Goal: Transaction & Acquisition: Purchase product/service

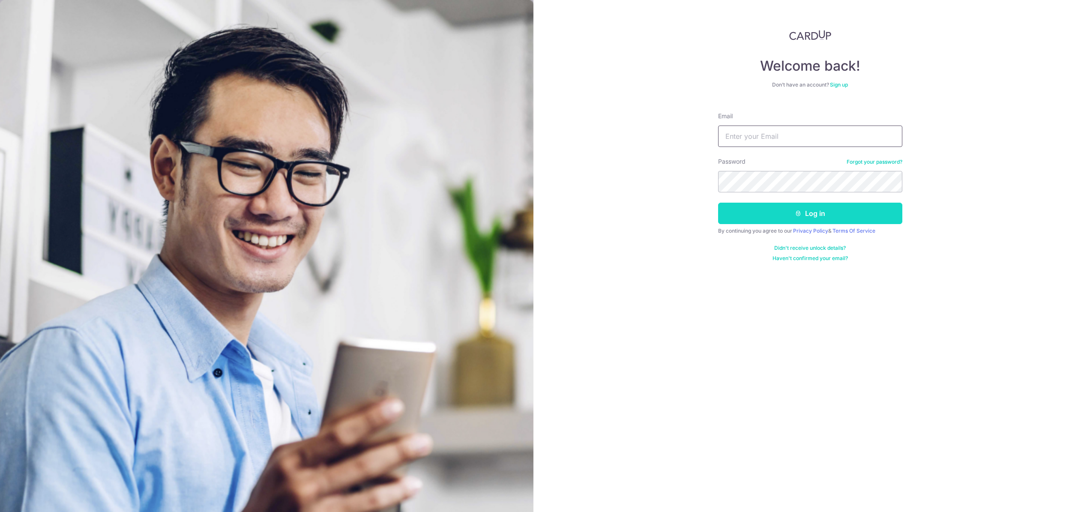
type input "[EMAIL_ADDRESS][DOMAIN_NAME]"
click at [760, 211] on button "Log in" at bounding box center [810, 213] width 184 height 21
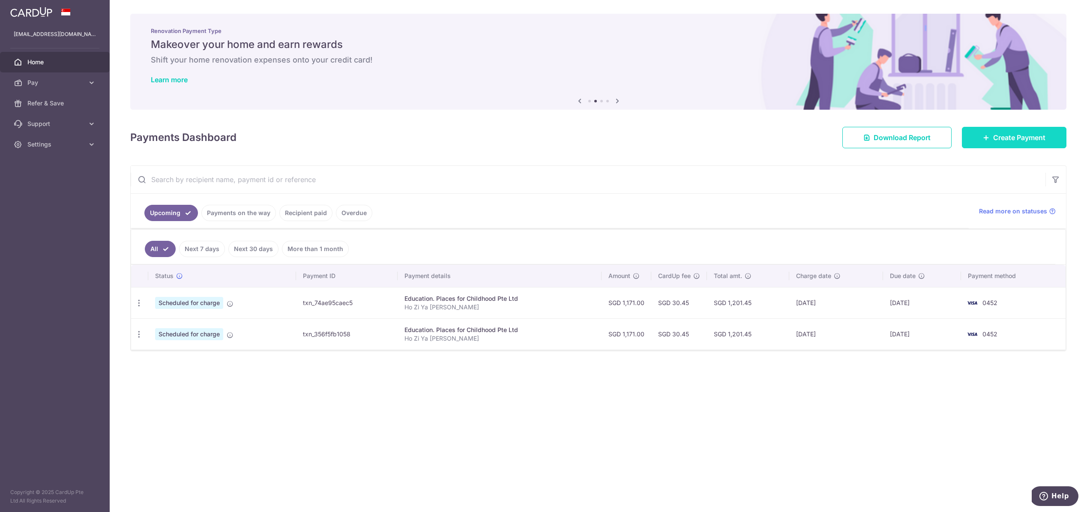
click at [1000, 141] on span "Create Payment" at bounding box center [1019, 137] width 52 height 10
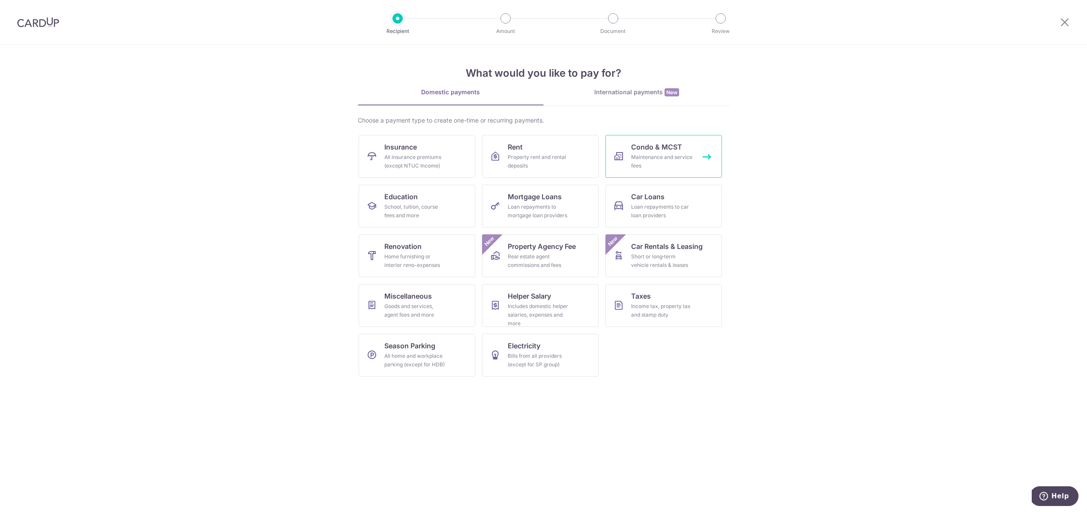
click at [658, 162] on div "Maintenance and service fees" at bounding box center [662, 161] width 62 height 17
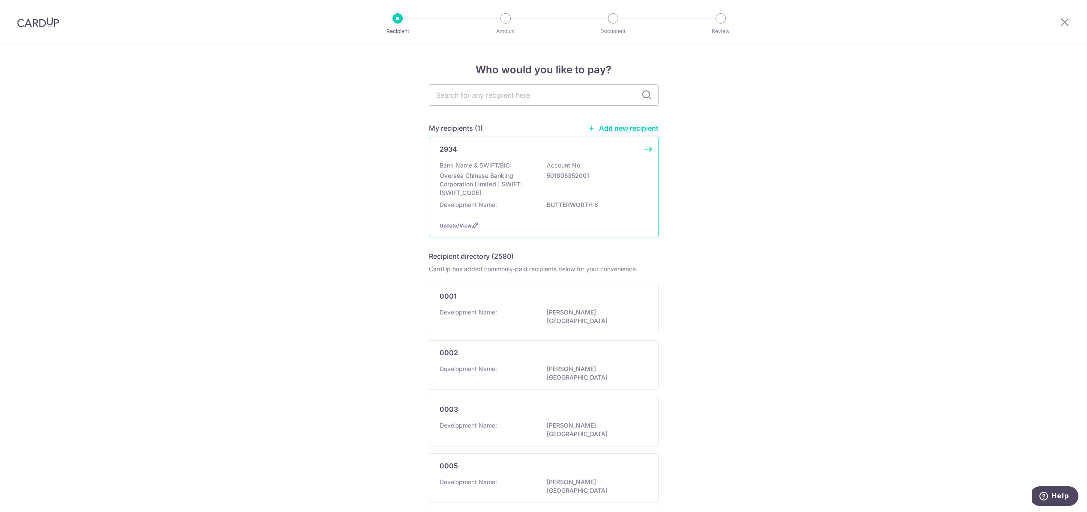
click at [587, 182] on div "Bank Name & SWIFT/BIC: Oversea Chinese Banking Corporation Limited | SWIFT: [SW…" at bounding box center [543, 179] width 208 height 36
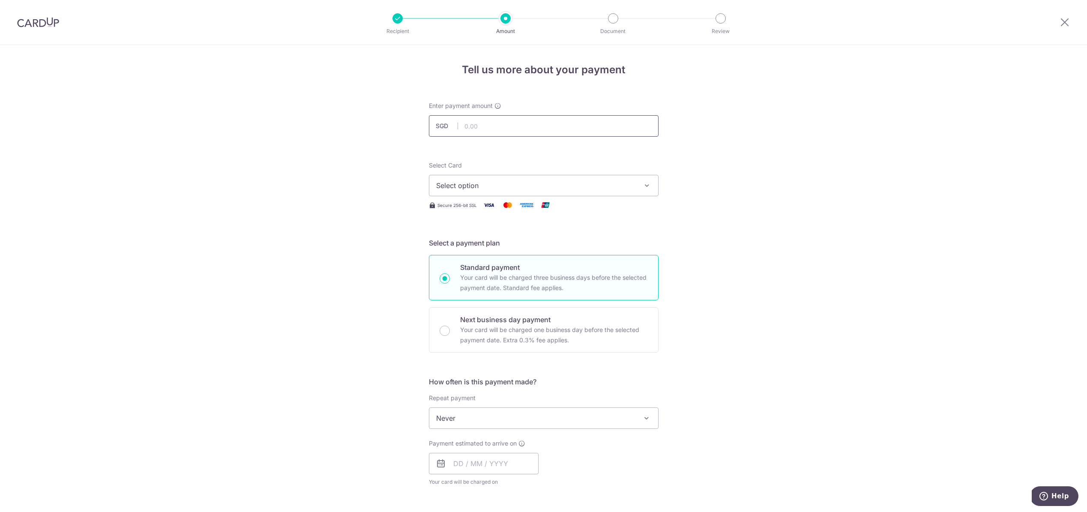
click at [562, 126] on input "text" at bounding box center [544, 125] width 230 height 21
type input "1,386.61"
click at [756, 154] on div "Tell us more about your payment Enter payment amount SGD 1,386.61 1386.61 Selec…" at bounding box center [543, 432] width 1087 height 775
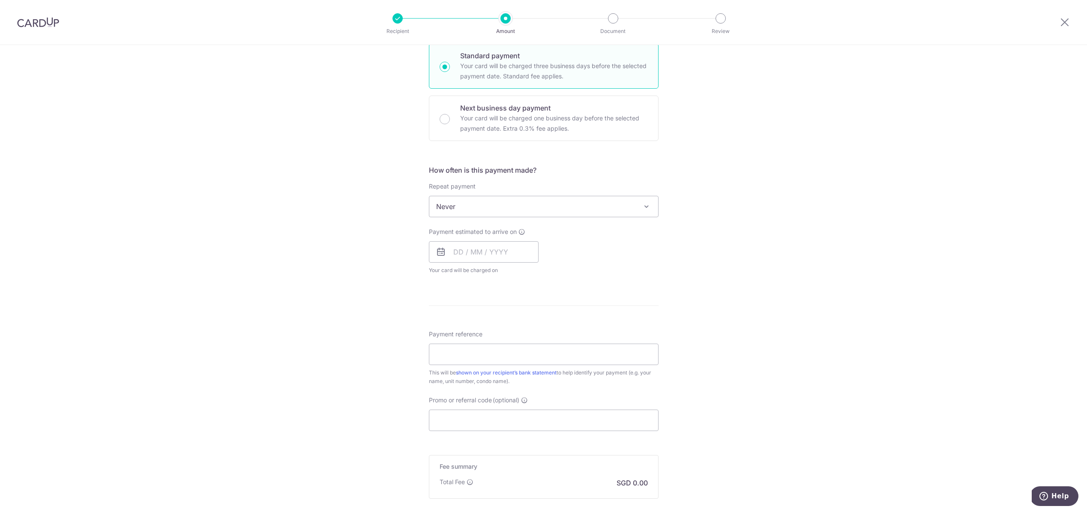
scroll to position [247, 0]
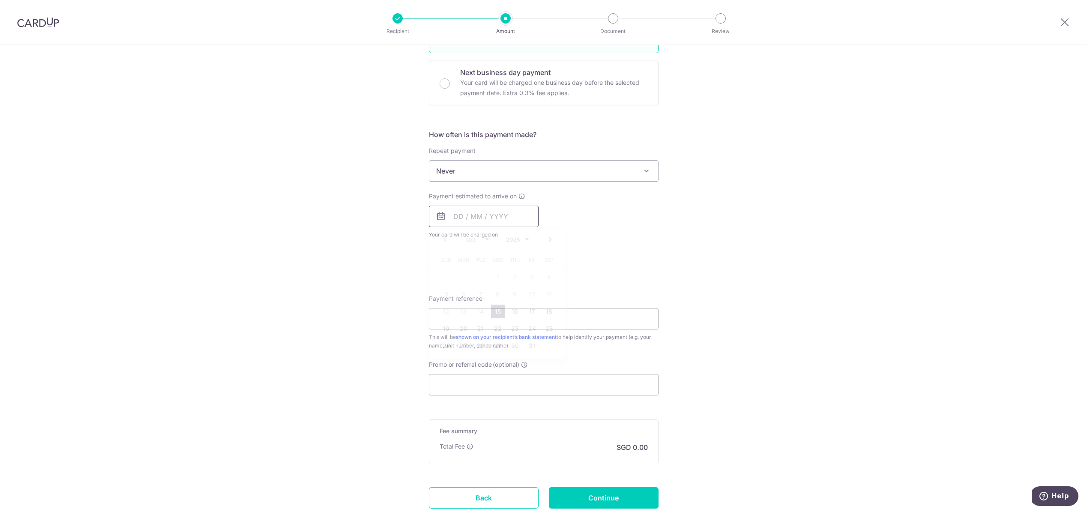
click at [451, 220] on input "text" at bounding box center [484, 216] width 110 height 21
click at [463, 346] on link "27" at bounding box center [464, 346] width 14 height 14
type input "[DATE]"
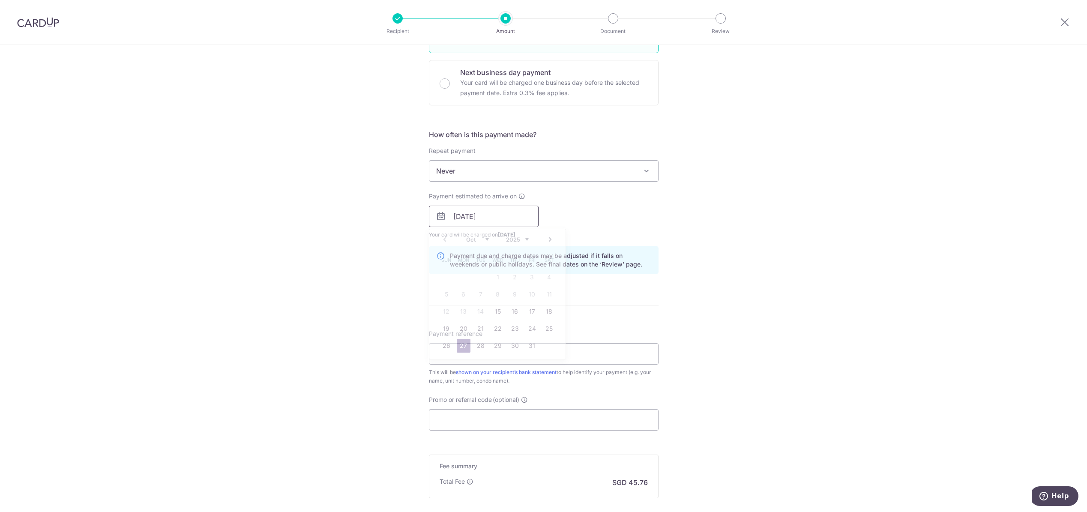
click at [507, 208] on input "[DATE]" at bounding box center [484, 216] width 110 height 21
click at [668, 287] on div "Tell us more about your payment Enter payment amount SGD 1,386.61 1386.61 Selec…" at bounding box center [543, 203] width 1087 height 810
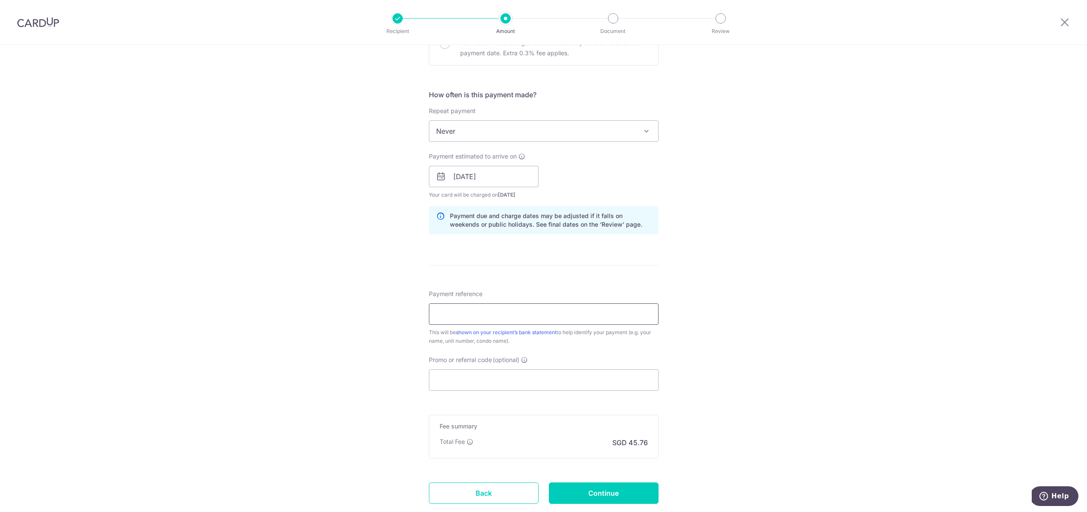
click at [522, 318] on input "Payment reference" at bounding box center [544, 313] width 230 height 21
type input "Blk 6 / Unit 08-07"
click at [513, 387] on input "Promo or referral code (optional)" at bounding box center [544, 379] width 230 height 21
paste input "OFF225"
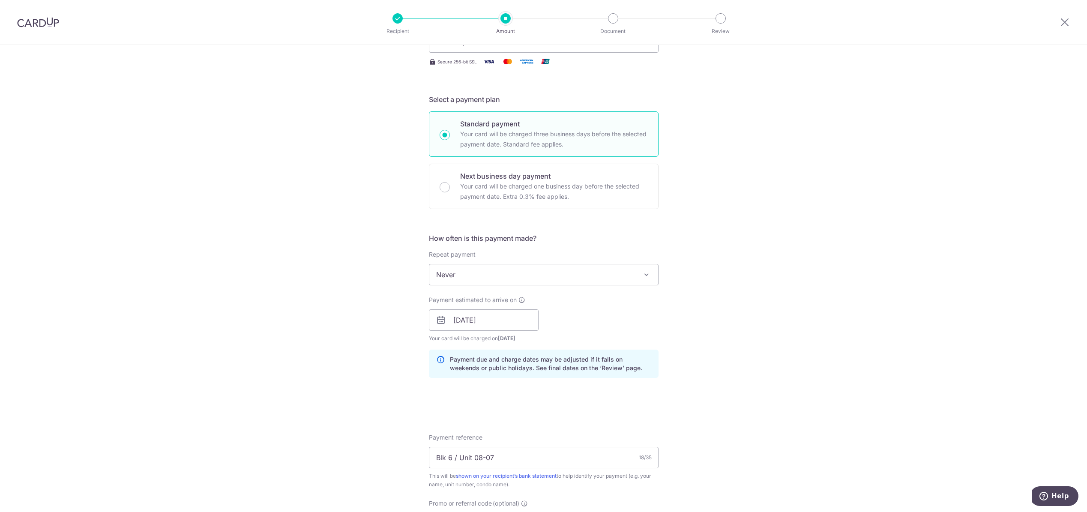
scroll to position [0, 0]
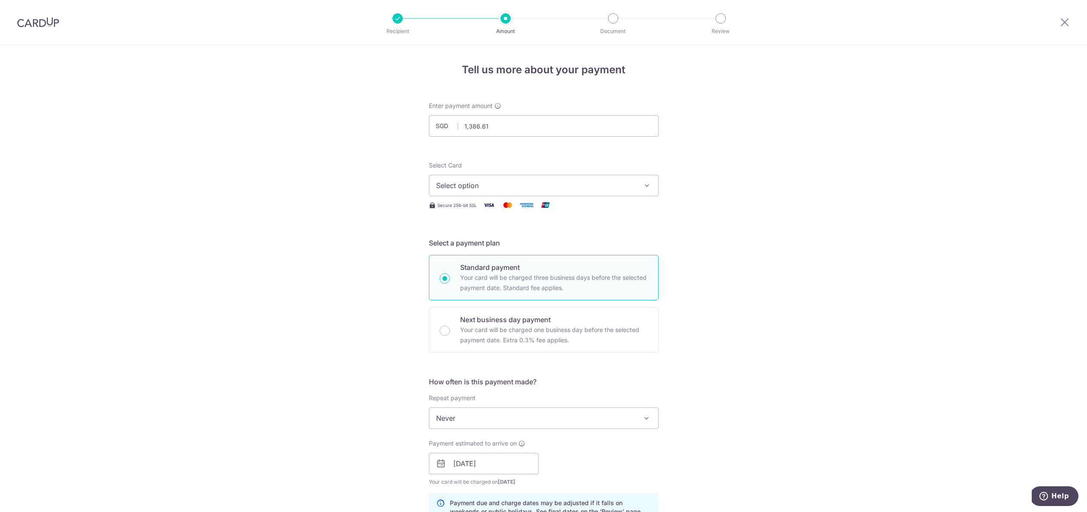
type input "OFF225"
click at [525, 188] on span "Select option" at bounding box center [536, 185] width 200 height 10
click at [511, 244] on span "**** 0452" at bounding box center [543, 247] width 215 height 10
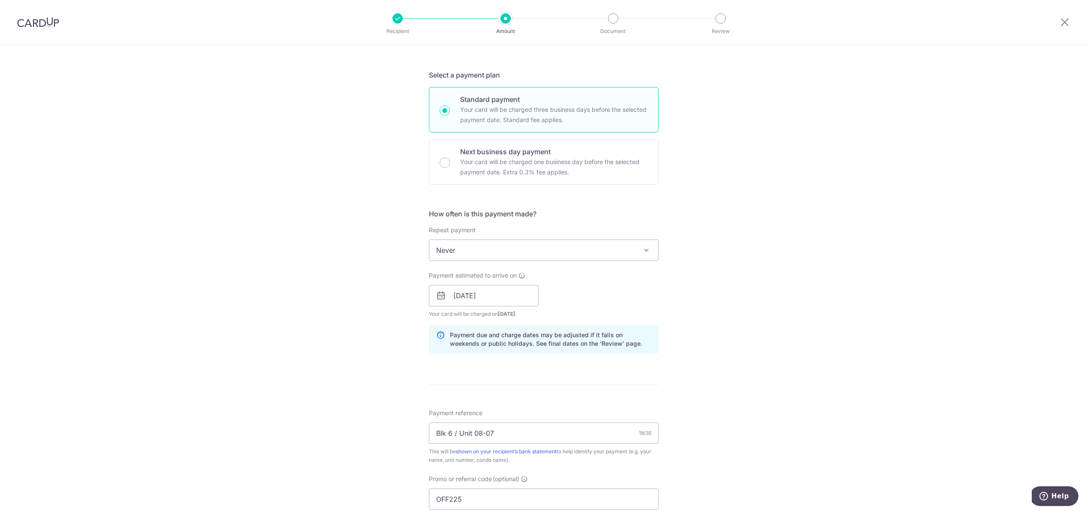
scroll to position [382, 0]
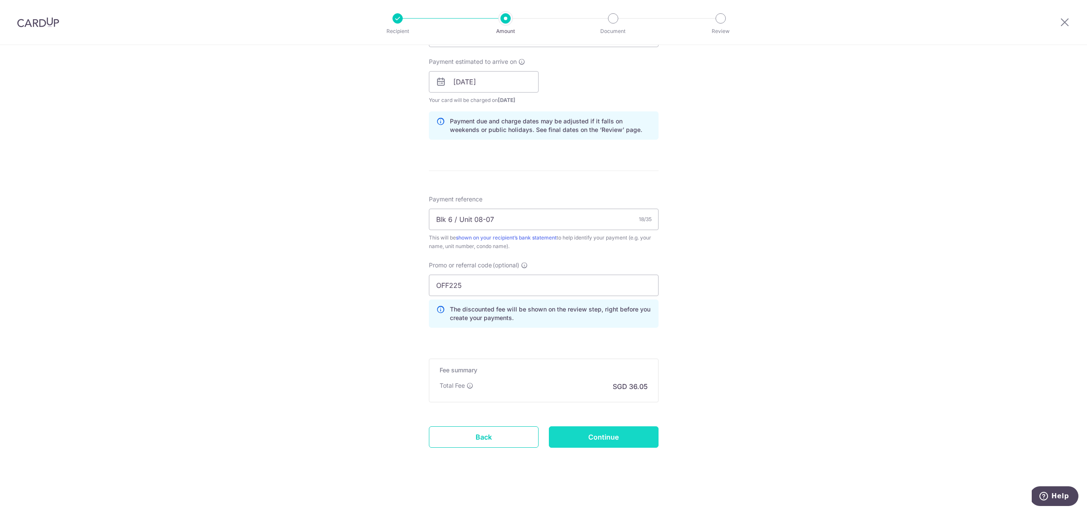
click at [607, 435] on input "Continue" at bounding box center [604, 436] width 110 height 21
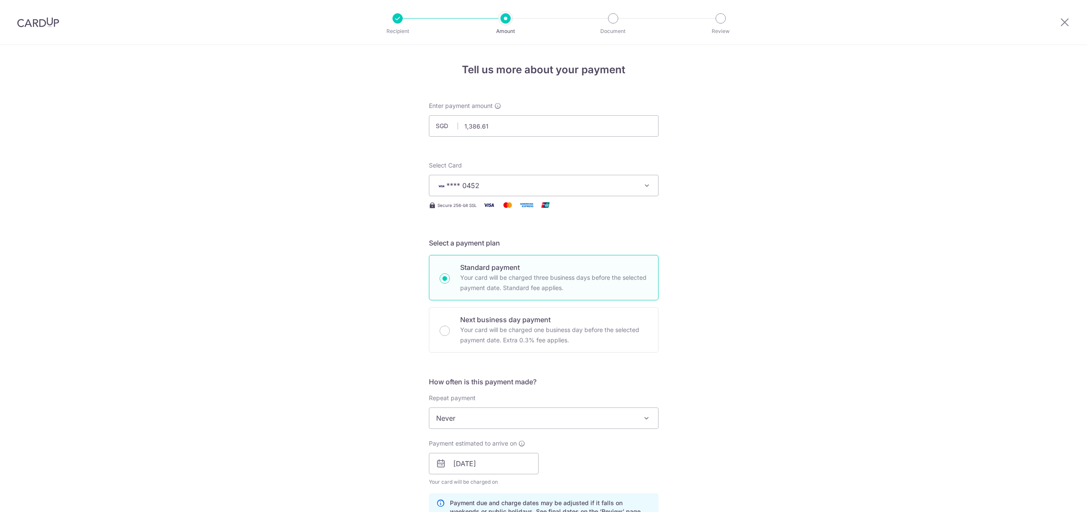
scroll to position [394, 0]
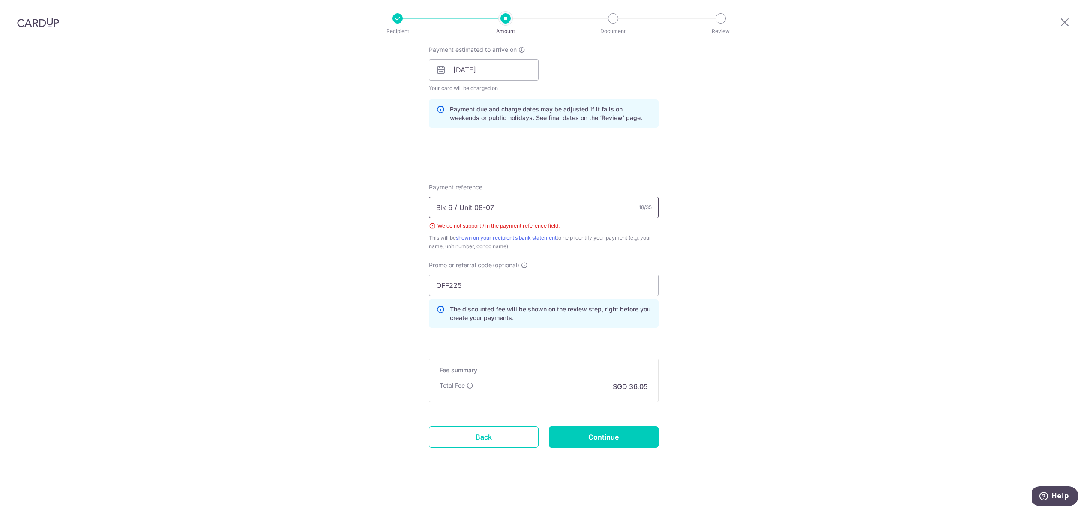
click at [457, 204] on input "Blk 6 / Unit 08-07" at bounding box center [544, 207] width 230 height 21
type input "Blk 6 Unit 08-07"
click at [601, 432] on input "Continue" at bounding box center [604, 436] width 110 height 21
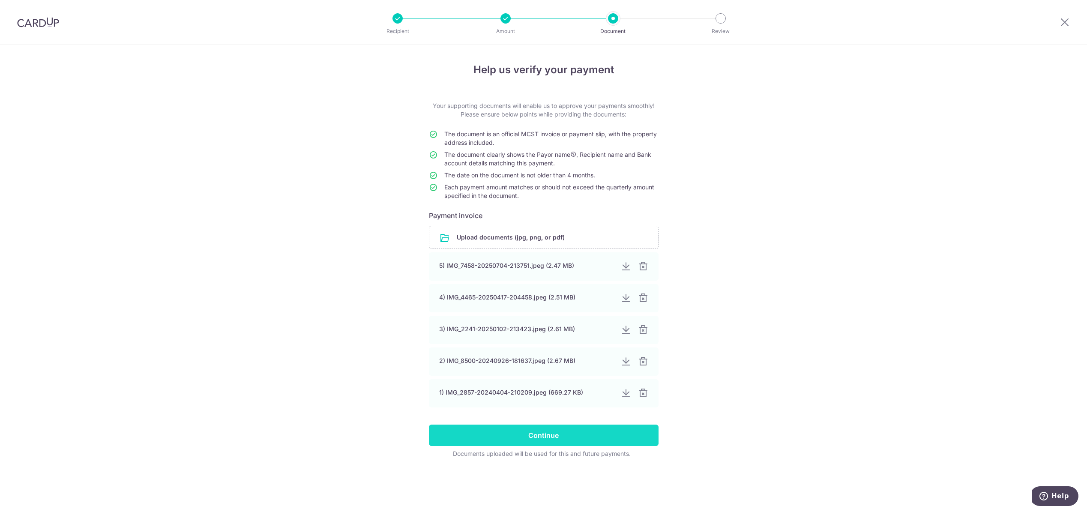
click at [510, 434] on input "Continue" at bounding box center [544, 434] width 230 height 21
click at [511, 231] on input "file" at bounding box center [543, 237] width 229 height 22
click at [522, 233] on input "file" at bounding box center [543, 237] width 229 height 22
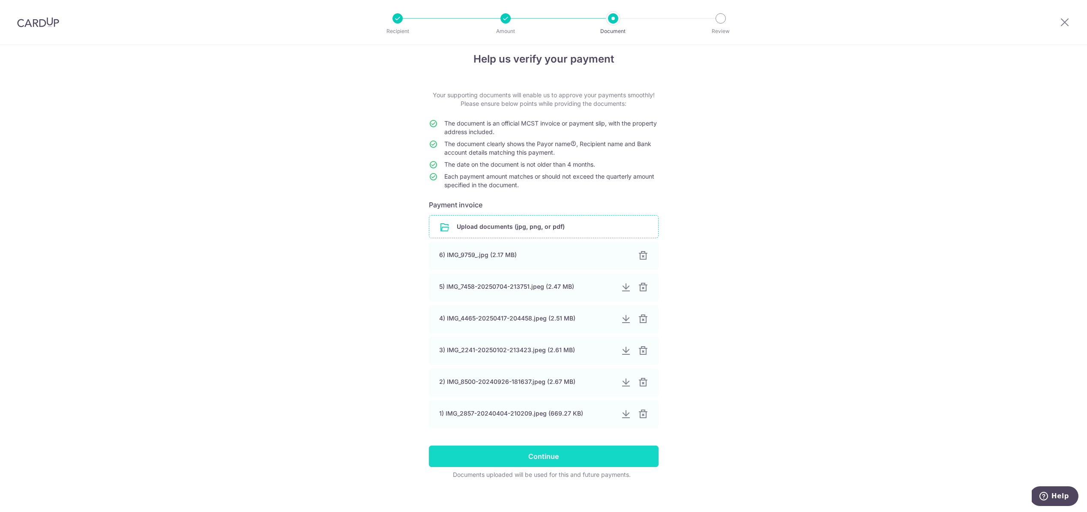
scroll to position [16, 0]
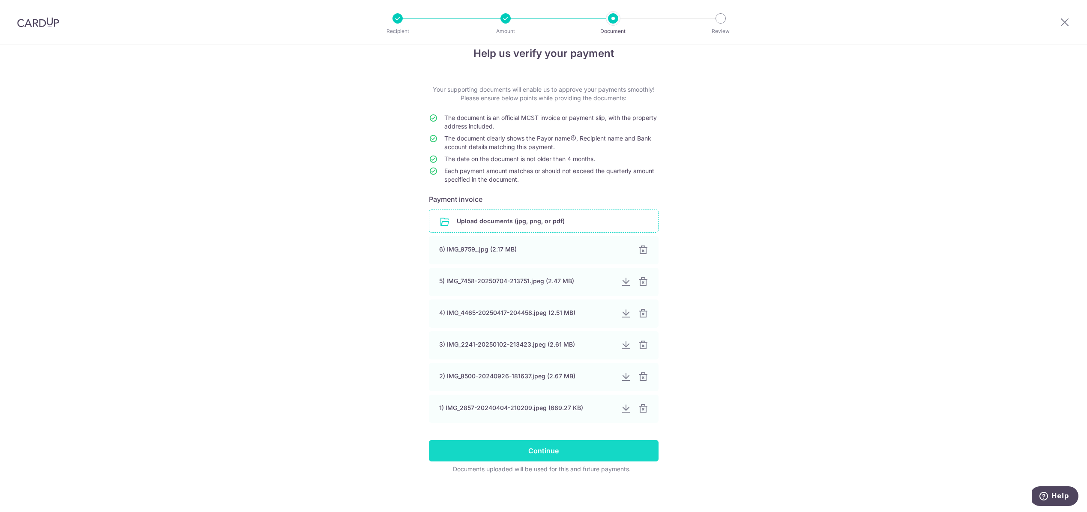
click at [540, 451] on input "Continue" at bounding box center [544, 450] width 230 height 21
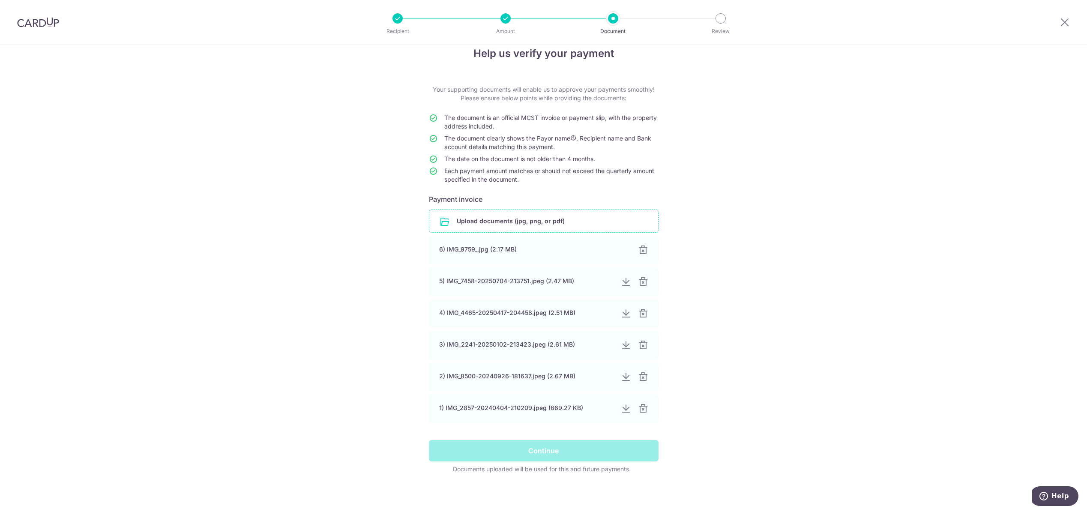
scroll to position [0, 0]
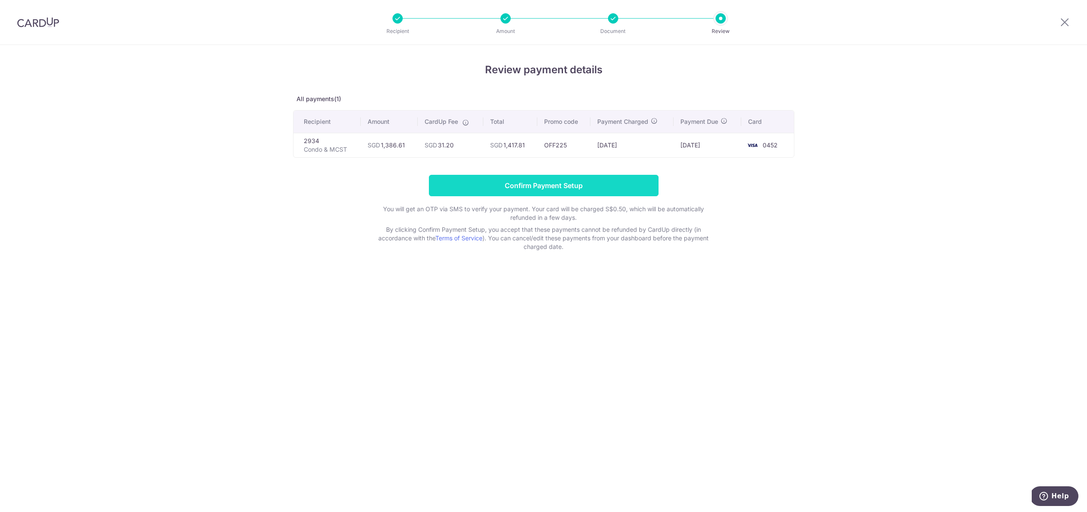
click at [538, 178] on input "Confirm Payment Setup" at bounding box center [544, 185] width 230 height 21
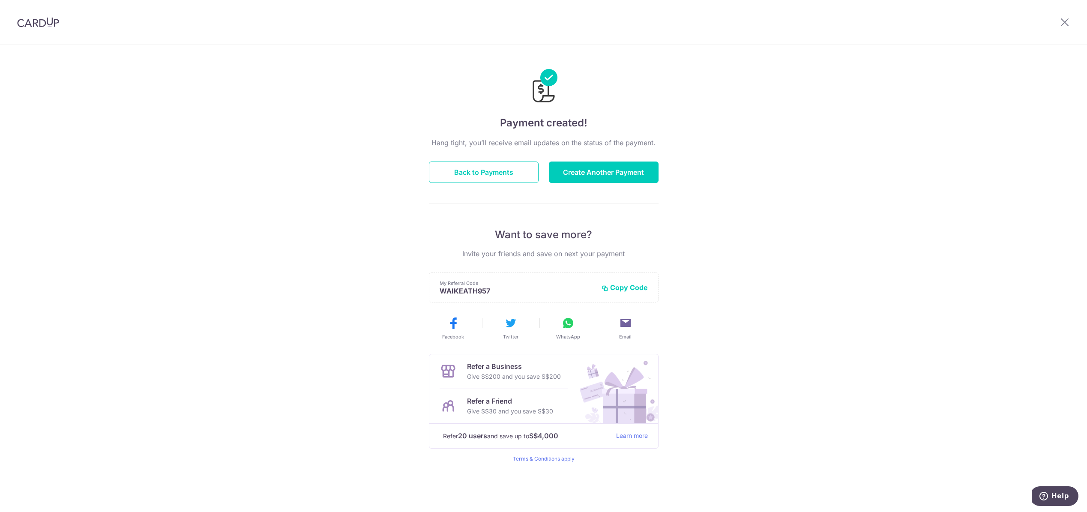
click at [43, 25] on img at bounding box center [38, 22] width 42 height 10
